Goal: Task Accomplishment & Management: Manage account settings

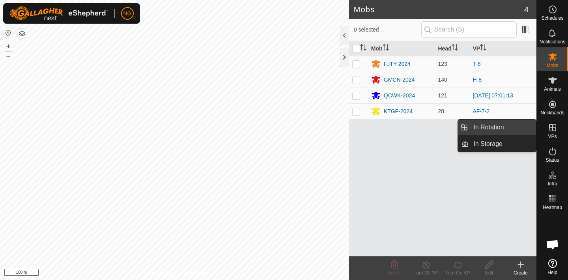
click at [510, 128] on link "In Rotation" at bounding box center [501, 127] width 67 height 16
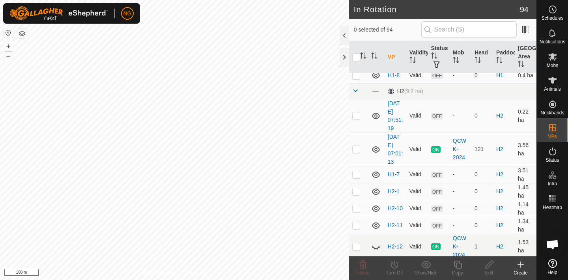
scroll to position [569, 0]
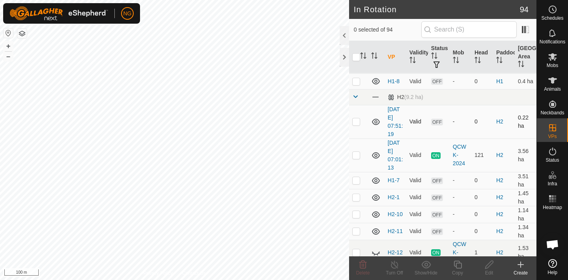
click at [356, 122] on p-checkbox at bounding box center [356, 121] width 8 height 6
click at [362, 263] on icon at bounding box center [362, 264] width 9 height 9
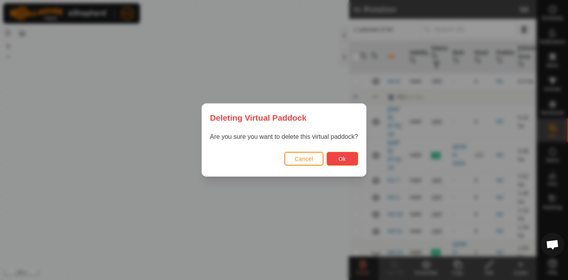
click at [338, 160] on span "Ok" at bounding box center [341, 159] width 7 height 6
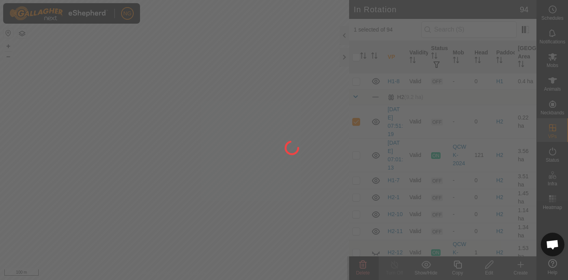
checkbox input "false"
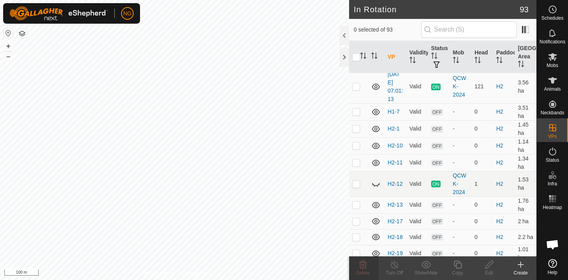
scroll to position [606, 0]
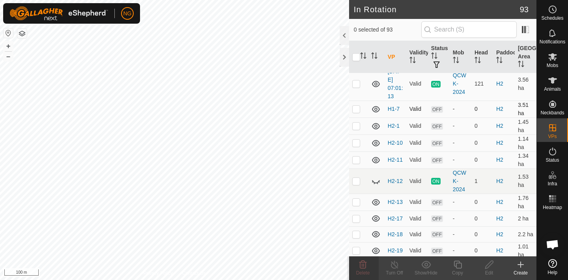
click at [356, 110] on p-checkbox at bounding box center [356, 109] width 8 height 6
checkbox input "false"
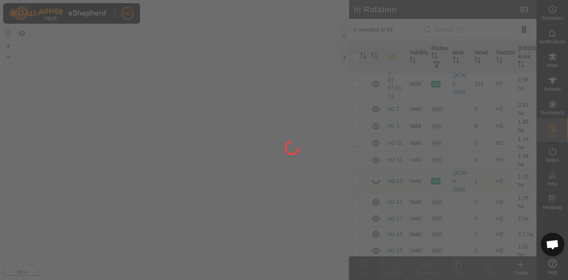
click at [356, 127] on div "NG Schedules Notifications Mobs Animals Neckbands VPs Status Infra Heatmap Help…" at bounding box center [284, 140] width 568 height 280
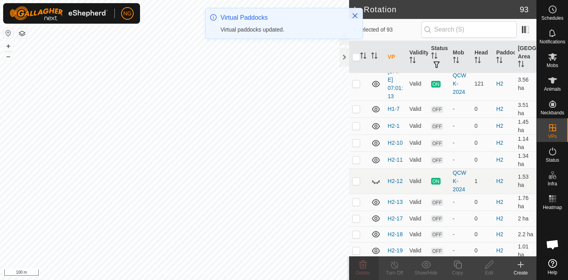
click at [356, 127] on p-checkbox at bounding box center [356, 126] width 8 height 6
checkbox input "true"
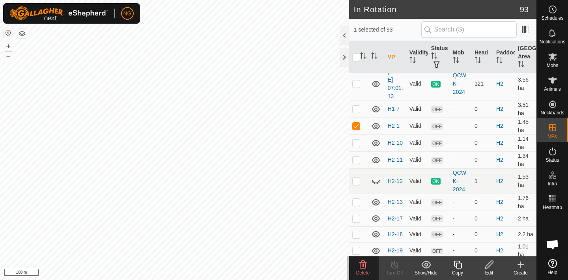
click at [357, 108] on p-checkbox at bounding box center [356, 109] width 8 height 6
checkbox input "true"
click at [356, 142] on p-checkbox at bounding box center [356, 143] width 8 height 6
checkbox input "true"
click at [354, 160] on p-checkbox at bounding box center [356, 160] width 8 height 6
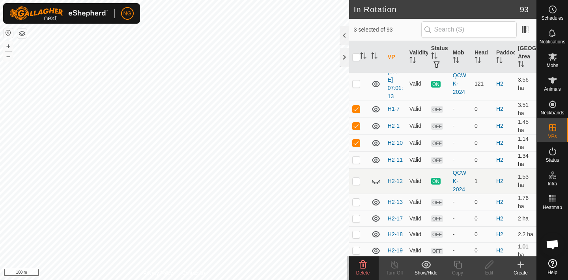
checkbox input "true"
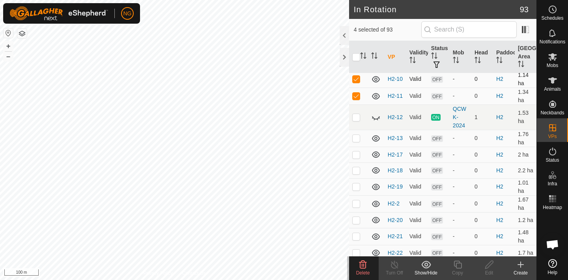
scroll to position [671, 0]
click at [355, 137] on p-checkbox at bounding box center [356, 137] width 8 height 6
checkbox input "true"
click at [357, 157] on td at bounding box center [358, 154] width 19 height 16
checkbox input "true"
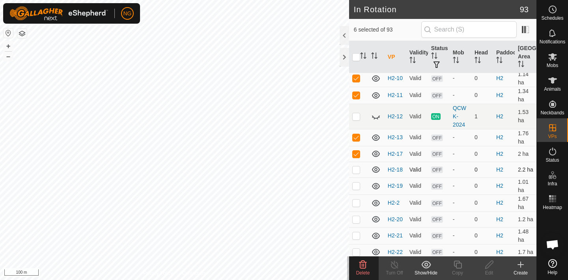
click at [356, 171] on p-checkbox at bounding box center [356, 169] width 8 height 6
checkbox input "true"
click at [354, 187] on p-checkbox at bounding box center [356, 186] width 8 height 6
checkbox input "true"
click at [356, 202] on p-checkbox at bounding box center [356, 203] width 8 height 6
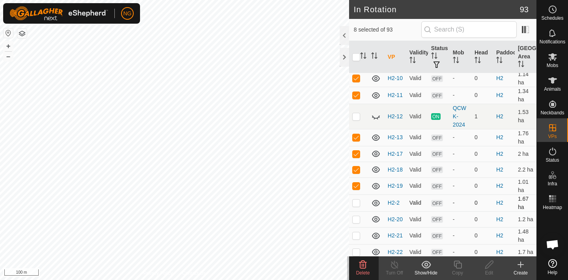
checkbox input "true"
click at [356, 220] on p-checkbox at bounding box center [356, 219] width 8 height 6
checkbox input "true"
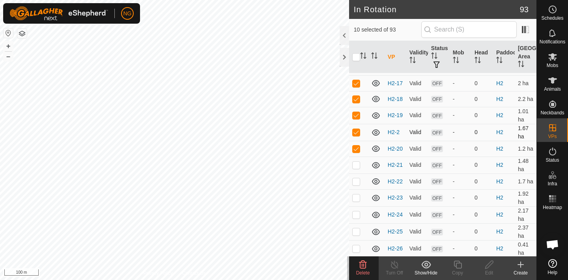
scroll to position [748, 0]
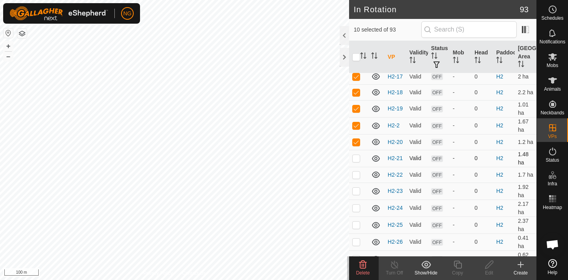
click at [356, 161] on p-checkbox at bounding box center [356, 158] width 8 height 6
checkbox input "true"
click at [355, 175] on p-checkbox at bounding box center [356, 175] width 8 height 6
checkbox input "true"
click at [354, 191] on p-checkbox at bounding box center [356, 191] width 8 height 6
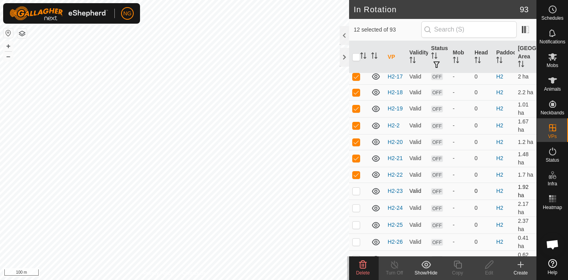
checkbox input "true"
click at [356, 204] on td at bounding box center [358, 208] width 19 height 17
checkbox input "true"
click at [355, 224] on p-checkbox at bounding box center [356, 225] width 8 height 6
checkbox input "true"
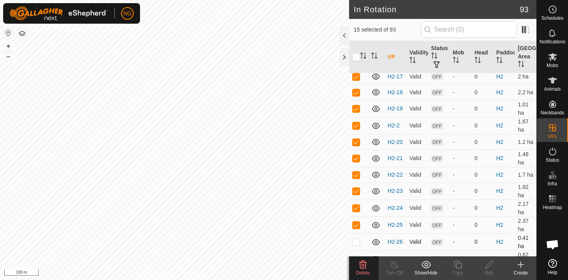
click at [356, 241] on p-checkbox at bounding box center [356, 242] width 8 height 6
checkbox input "true"
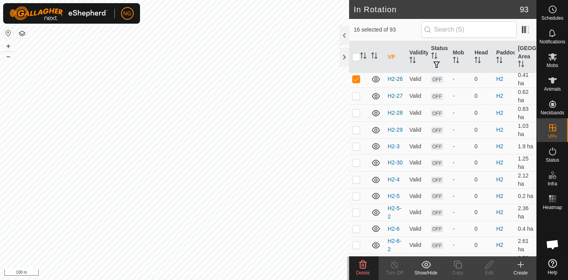
scroll to position [916, 0]
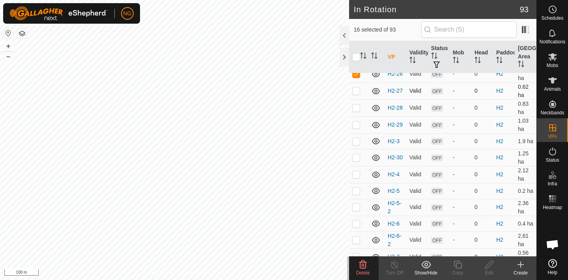
click at [356, 91] on p-checkbox at bounding box center [356, 91] width 8 height 6
checkbox input "true"
click at [356, 107] on p-checkbox at bounding box center [356, 107] width 8 height 6
checkbox input "true"
click at [356, 127] on p-checkbox at bounding box center [356, 124] width 8 height 6
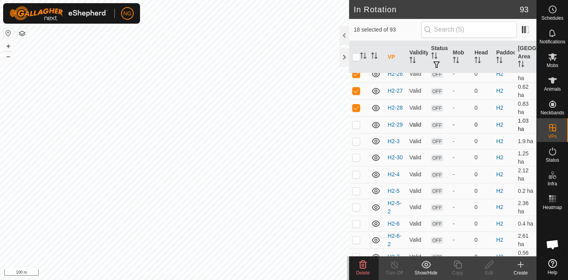
checkbox input "true"
click at [356, 144] on p-checkbox at bounding box center [356, 141] width 8 height 6
checkbox input "true"
click at [355, 157] on p-checkbox at bounding box center [356, 157] width 8 height 6
checkbox input "true"
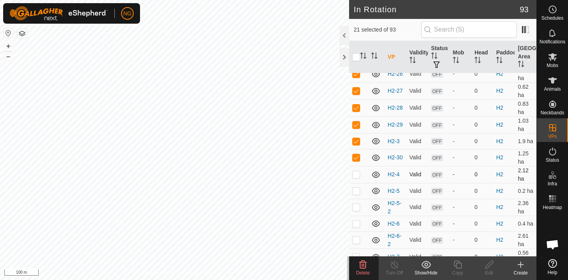
click at [355, 177] on p-checkbox at bounding box center [356, 174] width 8 height 6
checkbox input "true"
click at [356, 190] on p-checkbox at bounding box center [356, 191] width 8 height 6
click at [355, 191] on p-checkbox at bounding box center [356, 191] width 8 height 6
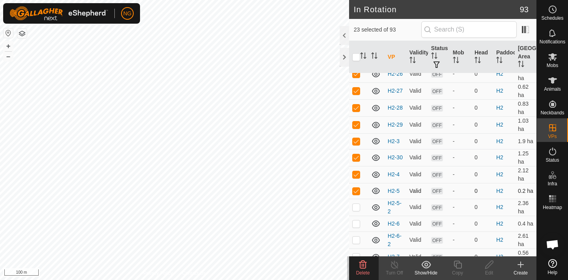
click at [355, 192] on p-checkbox at bounding box center [356, 191] width 8 height 6
checkbox input "true"
click at [357, 207] on p-checkbox at bounding box center [356, 207] width 8 height 6
checkbox input "true"
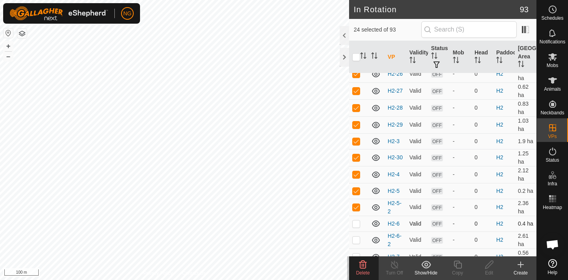
click at [356, 226] on p-checkbox at bounding box center [356, 223] width 8 height 6
checkbox input "true"
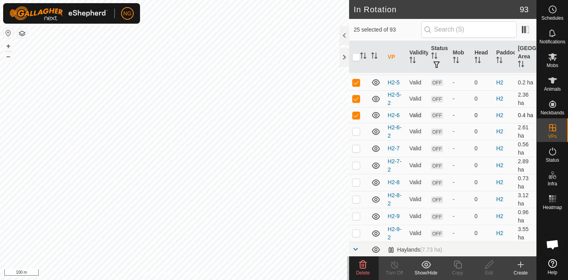
scroll to position [1026, 0]
click at [355, 131] on p-checkbox at bounding box center [356, 130] width 8 height 6
checkbox input "true"
click at [354, 148] on p-checkbox at bounding box center [356, 147] width 8 height 6
checkbox input "true"
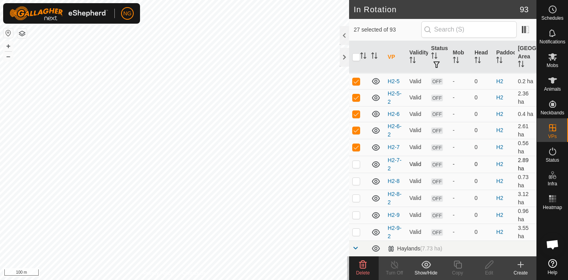
click at [356, 166] on p-checkbox at bounding box center [356, 164] width 8 height 6
checkbox input "true"
click at [356, 181] on p-checkbox at bounding box center [356, 181] width 8 height 6
checkbox input "true"
click at [355, 198] on p-checkbox at bounding box center [356, 198] width 8 height 6
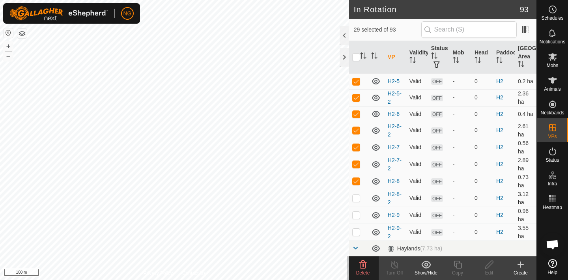
checkbox input "true"
click at [356, 216] on p-checkbox at bounding box center [356, 215] width 8 height 6
checkbox input "true"
click at [354, 231] on p-checkbox at bounding box center [356, 232] width 8 height 6
checkbox input "true"
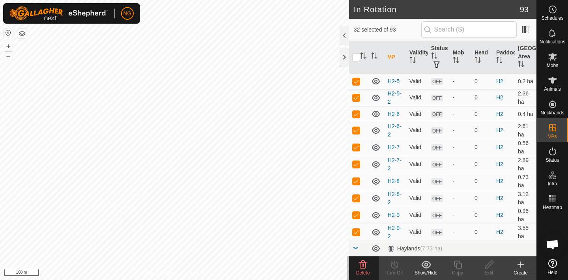
click at [425, 264] on icon at bounding box center [426, 264] width 10 height 9
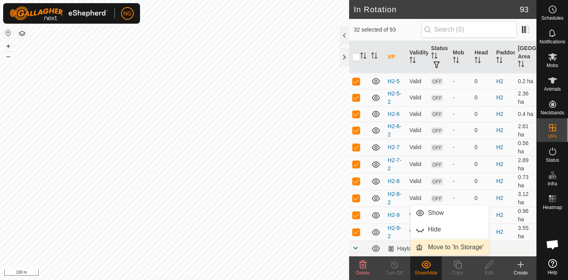
click at [427, 246] on link "Move to 'In Storage'" at bounding box center [449, 247] width 78 height 16
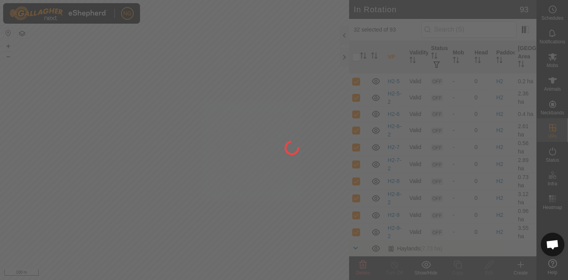
checkbox input "false"
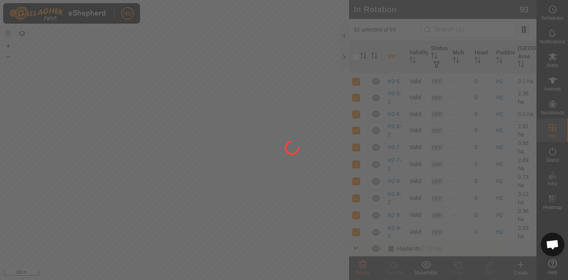
checkbox input "false"
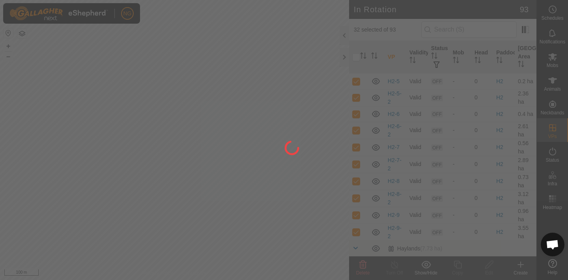
checkbox input "false"
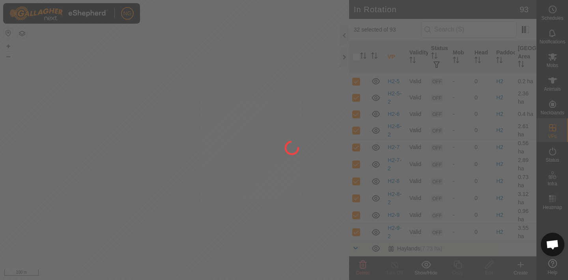
checkbox input "false"
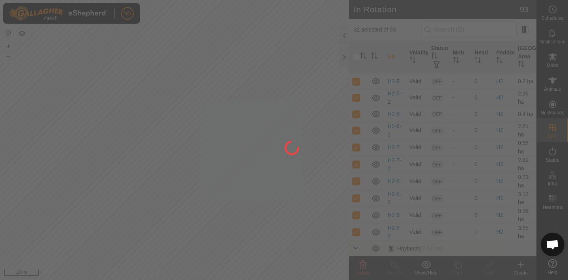
checkbox input "false"
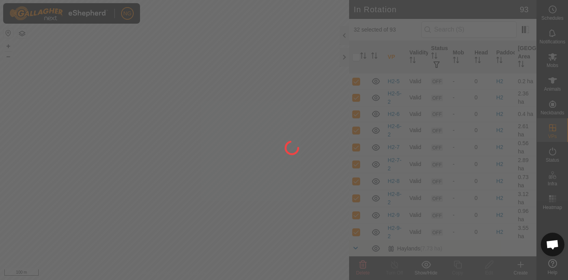
checkbox input "false"
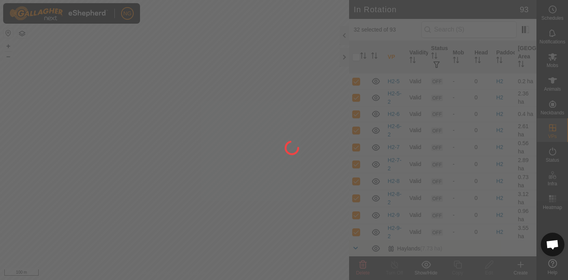
checkbox input "false"
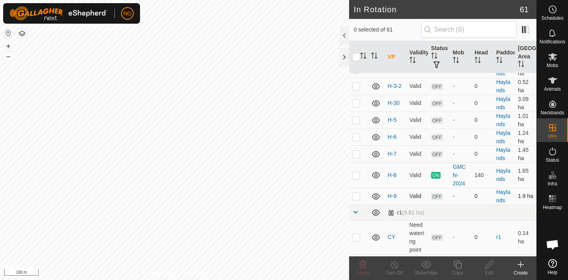
click at [354, 198] on p-checkbox at bounding box center [356, 196] width 8 height 6
click at [358, 195] on p-checkbox at bounding box center [356, 196] width 8 height 6
checkbox input "false"
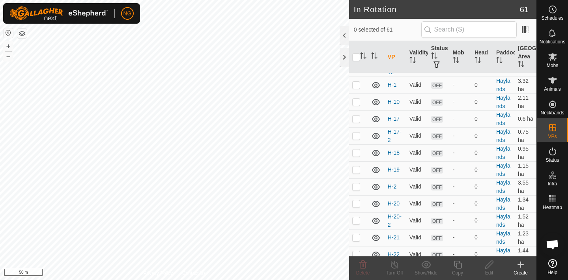
scroll to position [704, 0]
click at [355, 137] on p-checkbox at bounding box center [356, 137] width 8 height 6
checkbox input "false"
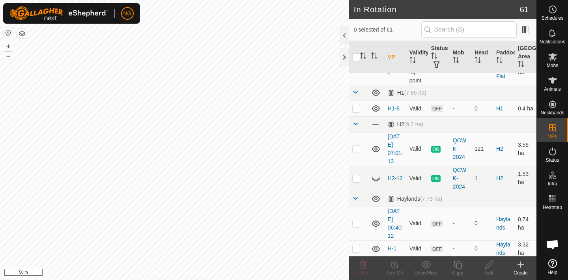
scroll to position [541, 0]
click at [355, 181] on p-checkbox at bounding box center [356, 178] width 8 height 6
checkbox input "false"
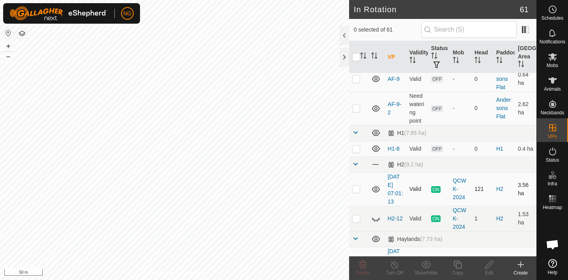
scroll to position [500, 0]
click at [356, 148] on p-checkbox at bounding box center [356, 150] width 8 height 6
click at [356, 150] on p-checkbox at bounding box center [356, 150] width 8 height 6
checkbox input "false"
click at [354, 192] on p-checkbox at bounding box center [356, 190] width 8 height 6
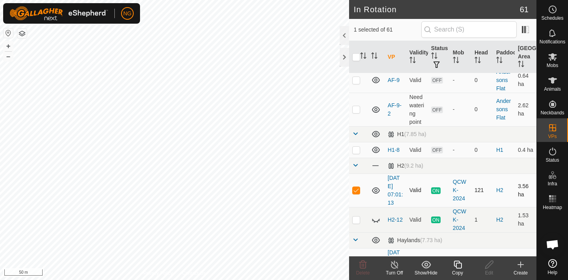
click at [354, 192] on p-checkbox at bounding box center [356, 190] width 8 height 6
checkbox input "false"
click at [356, 149] on p-checkbox at bounding box center [356, 150] width 8 height 6
checkbox input "true"
click at [488, 264] on icon at bounding box center [489, 264] width 10 height 9
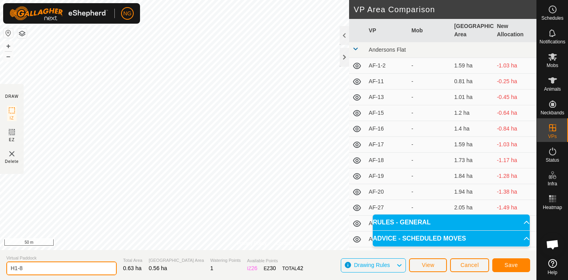
click at [45, 268] on input "H1-8" at bounding box center [61, 268] width 110 height 14
type input "H1-9"
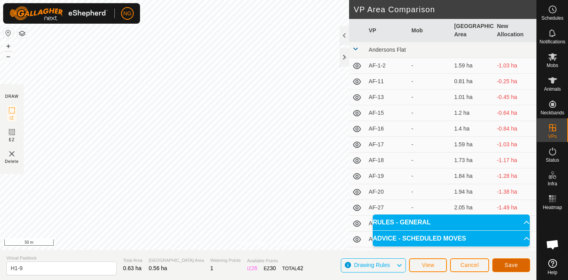
click at [506, 260] on button "Save" at bounding box center [511, 265] width 38 height 14
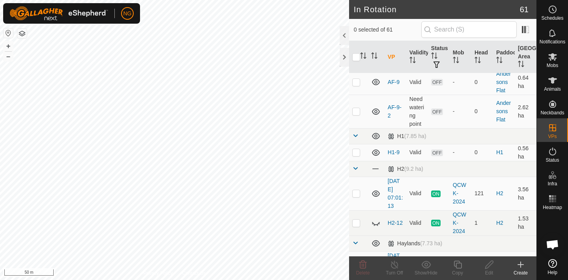
scroll to position [501, 0]
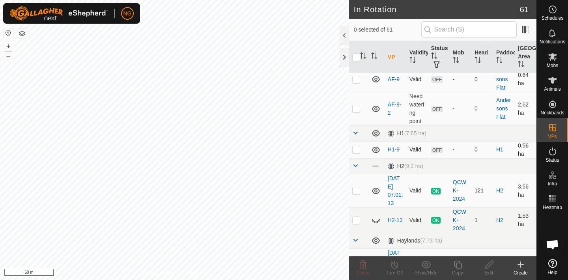
click at [356, 150] on p-checkbox at bounding box center [356, 149] width 8 height 6
checkbox input "false"
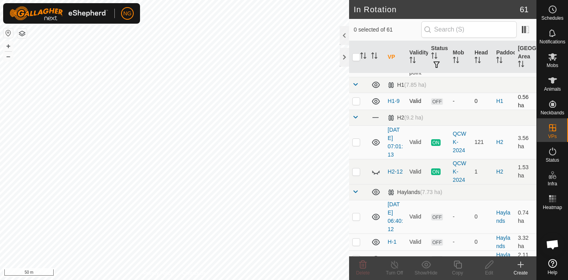
scroll to position [559, 0]
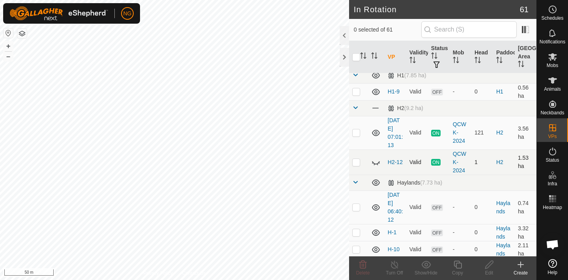
click at [356, 162] on p-checkbox at bounding box center [356, 162] width 8 height 6
checkbox input "false"
click at [355, 132] on p-checkbox at bounding box center [356, 132] width 8 height 6
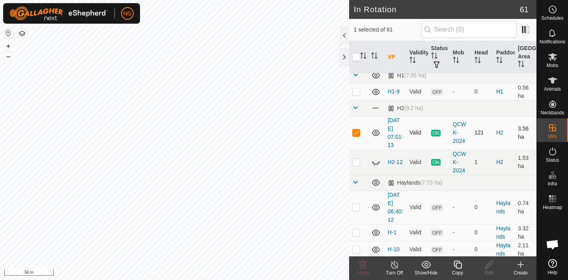
checkbox input "false"
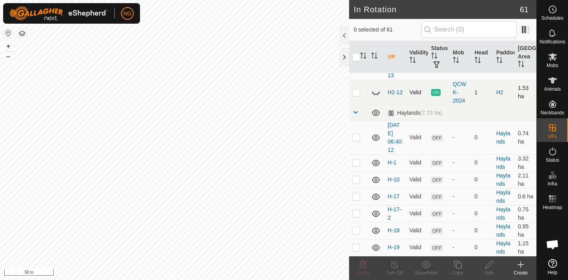
scroll to position [629, 0]
click at [354, 163] on p-checkbox at bounding box center [356, 162] width 8 height 6
checkbox input "false"
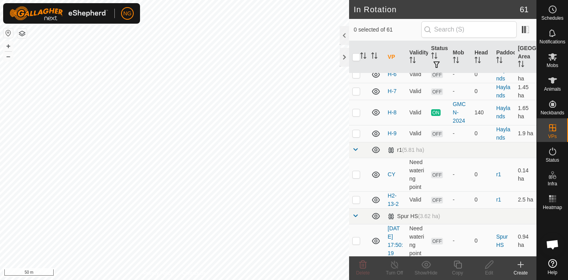
scroll to position [1092, 0]
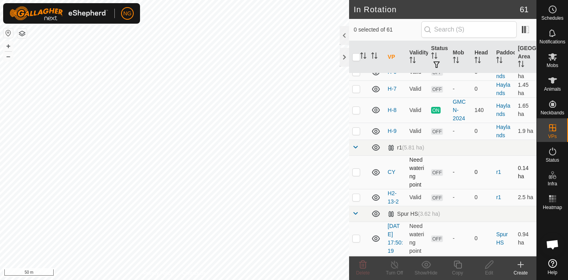
click at [356, 172] on p-checkbox at bounding box center [356, 172] width 8 height 6
checkbox input "false"
click at [358, 197] on p-checkbox at bounding box center [356, 197] width 8 height 6
click at [363, 262] on icon at bounding box center [362, 265] width 7 height 8
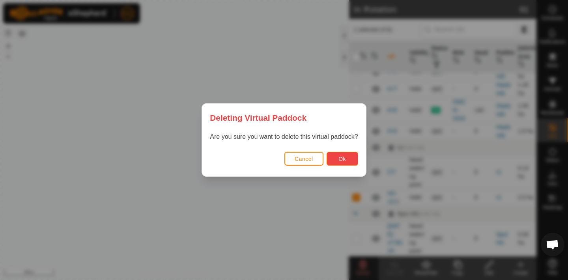
click at [344, 160] on span "Ok" at bounding box center [341, 159] width 7 height 6
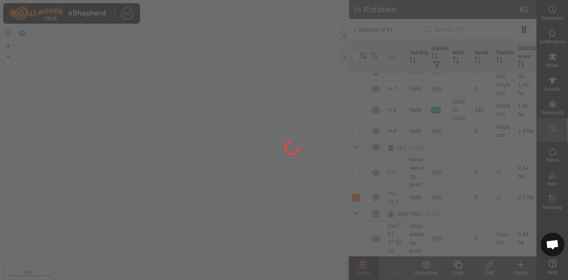
checkbox input "false"
click at [265, 151] on div "NG Schedules Notifications Mobs Animals Neckbands VPs Status Infra Heatmap Help…" at bounding box center [284, 140] width 568 height 280
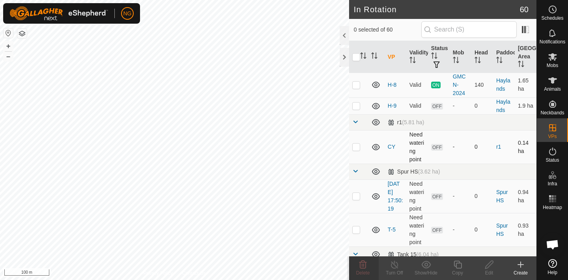
scroll to position [1139, 0]
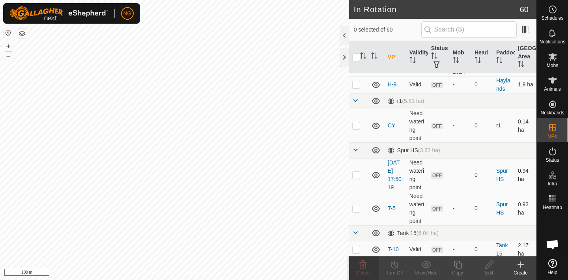
click at [356, 175] on p-checkbox at bounding box center [356, 175] width 8 height 6
checkbox input "true"
click at [487, 266] on icon at bounding box center [489, 264] width 10 height 9
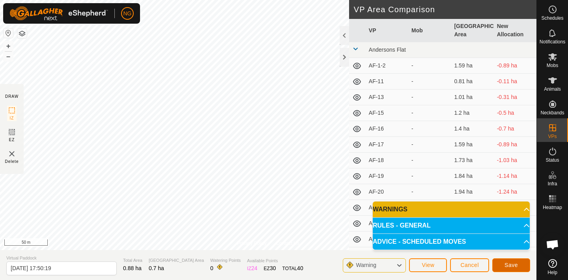
click at [505, 263] on span "Save" at bounding box center [510, 265] width 13 height 6
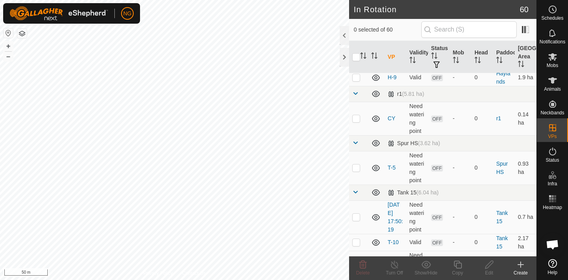
scroll to position [1148, 0]
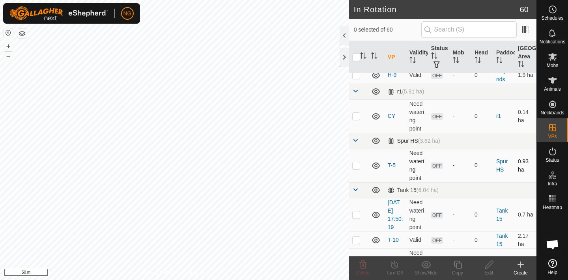
click at [357, 166] on p-checkbox at bounding box center [356, 165] width 8 height 6
checkbox input "true"
click at [486, 265] on icon at bounding box center [489, 264] width 10 height 9
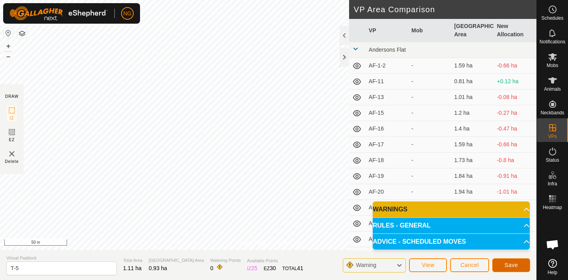
click at [504, 263] on button "Save" at bounding box center [511, 265] width 38 height 14
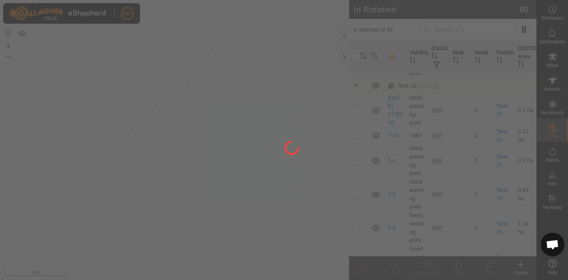
scroll to position [1205, 0]
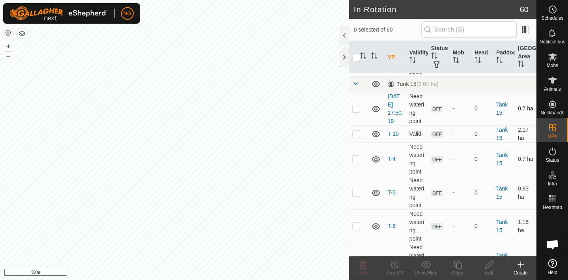
click at [358, 106] on p-checkbox at bounding box center [356, 108] width 8 height 6
checkbox input "false"
click at [355, 134] on p-checkbox at bounding box center [356, 134] width 8 height 6
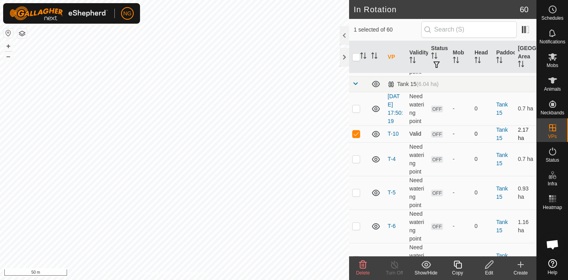
checkbox input "false"
click at [355, 160] on p-checkbox at bounding box center [356, 159] width 8 height 6
checkbox input "false"
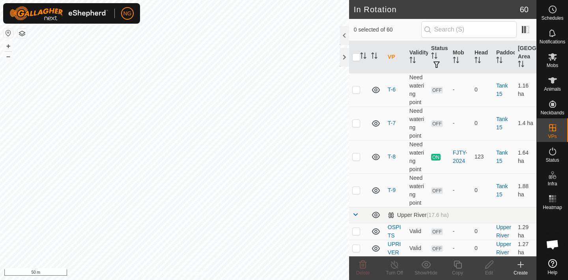
scroll to position [1342, 0]
click at [355, 190] on p-checkbox at bounding box center [356, 189] width 8 height 6
checkbox input "false"
click at [356, 124] on p-checkbox at bounding box center [356, 122] width 8 height 6
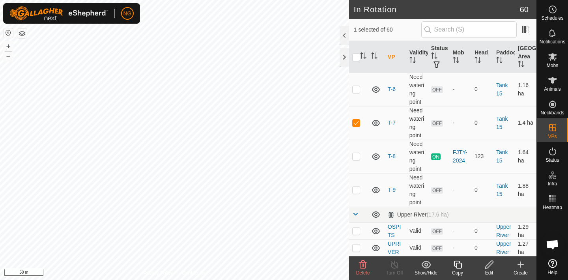
click at [356, 124] on p-checkbox at bounding box center [356, 122] width 8 height 6
checkbox input "false"
click at [356, 90] on p-checkbox at bounding box center [356, 89] width 8 height 6
checkbox input "true"
click at [489, 267] on icon at bounding box center [489, 264] width 10 height 9
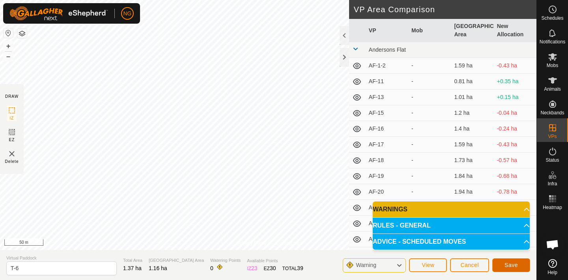
click at [502, 262] on button "Save" at bounding box center [511, 265] width 38 height 14
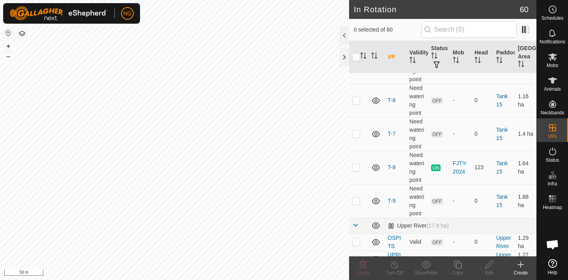
scroll to position [1342, 0]
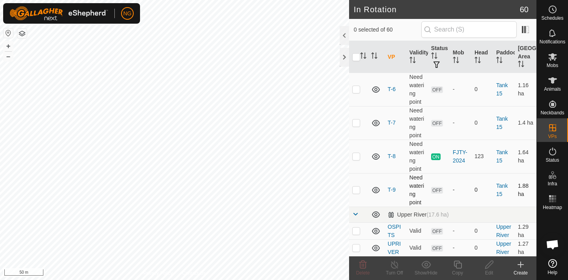
click at [355, 189] on p-checkbox at bounding box center [356, 189] width 8 height 6
checkbox input "true"
click at [488, 267] on icon at bounding box center [489, 265] width 8 height 8
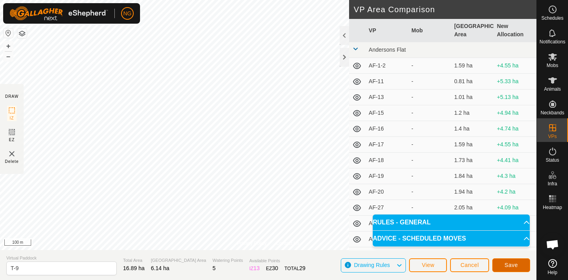
click at [508, 265] on span "Save" at bounding box center [510, 265] width 13 height 6
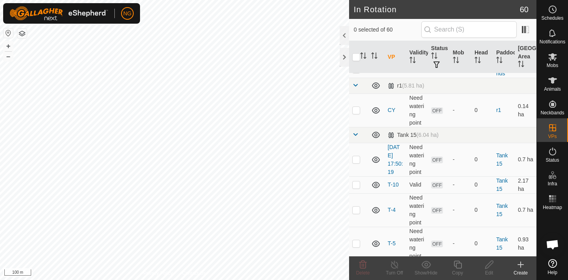
scroll to position [1182, 0]
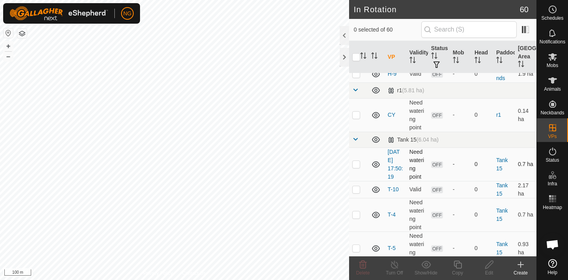
click at [355, 163] on p-checkbox at bounding box center [356, 164] width 8 height 6
checkbox input "false"
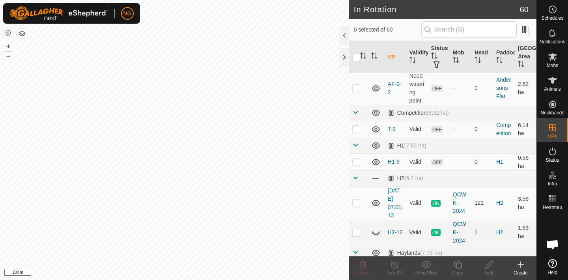
scroll to position [520, 0]
click at [356, 129] on p-checkbox at bounding box center [356, 130] width 8 height 6
checkbox input "false"
click at [356, 163] on p-checkbox at bounding box center [356, 162] width 8 height 6
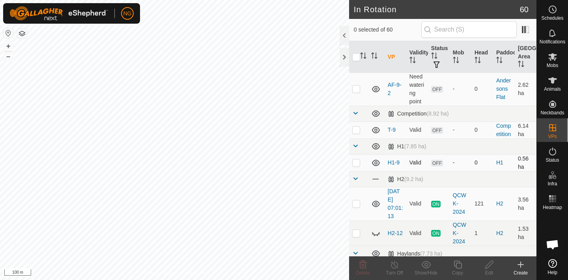
checkbox input "true"
click at [458, 265] on icon at bounding box center [458, 264] width 10 height 9
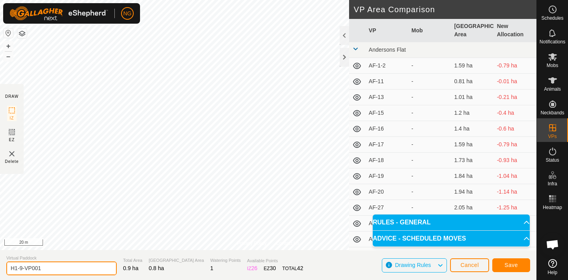
click at [53, 270] on input "H1-9-VP001" at bounding box center [61, 268] width 110 height 14
type input "H1-10"
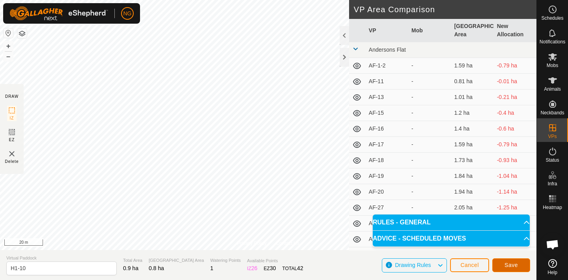
click at [512, 263] on span "Save" at bounding box center [510, 265] width 13 height 6
